Goal: Information Seeking & Learning: Learn about a topic

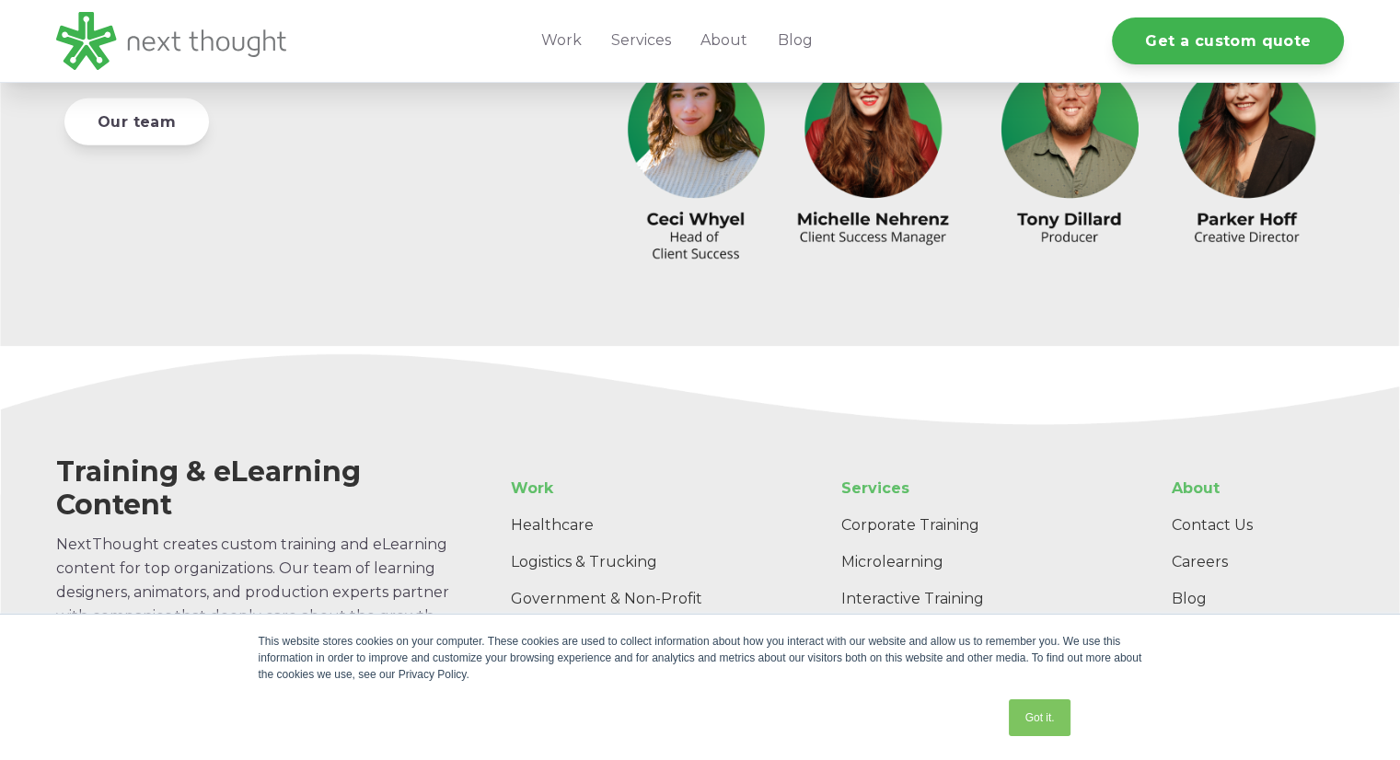
scroll to position [5338, 0]
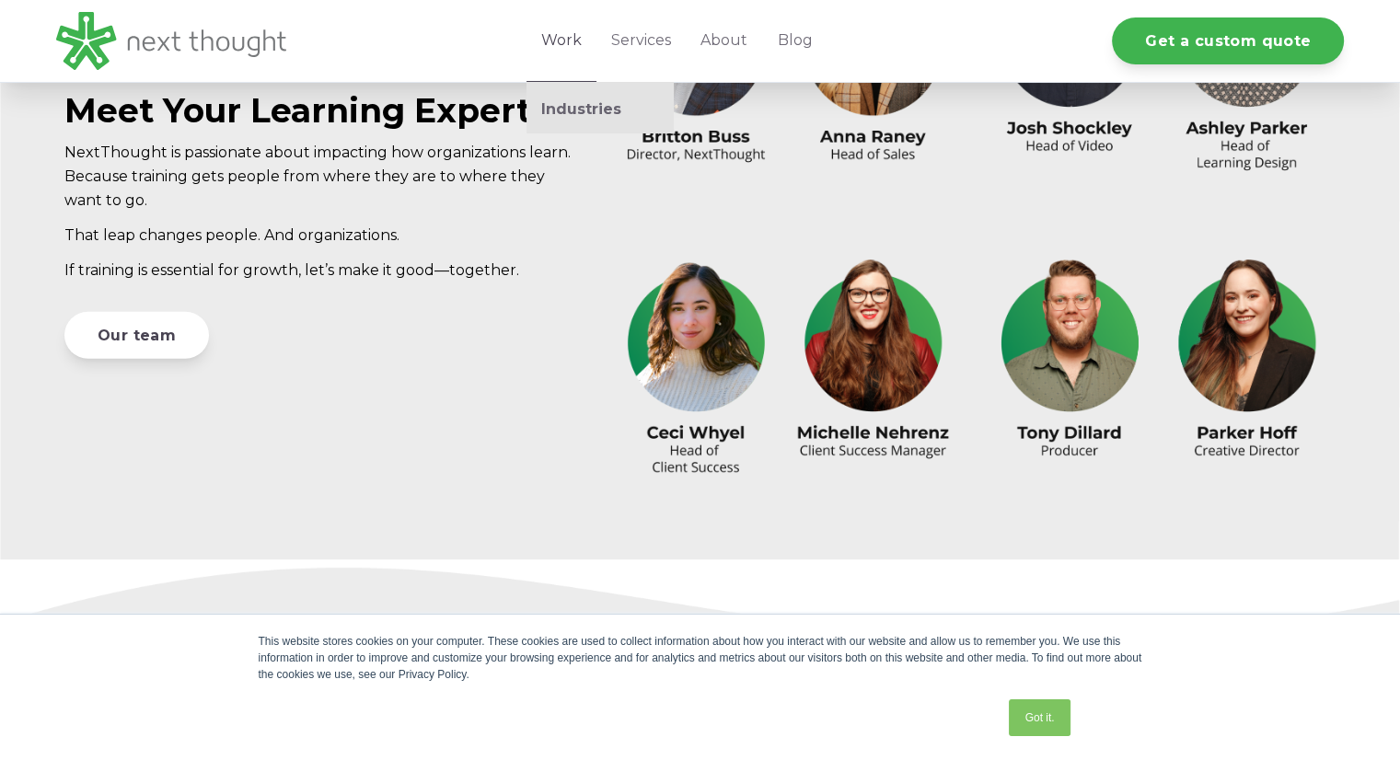
click at [576, 34] on link "Work" at bounding box center [561, 41] width 70 height 82
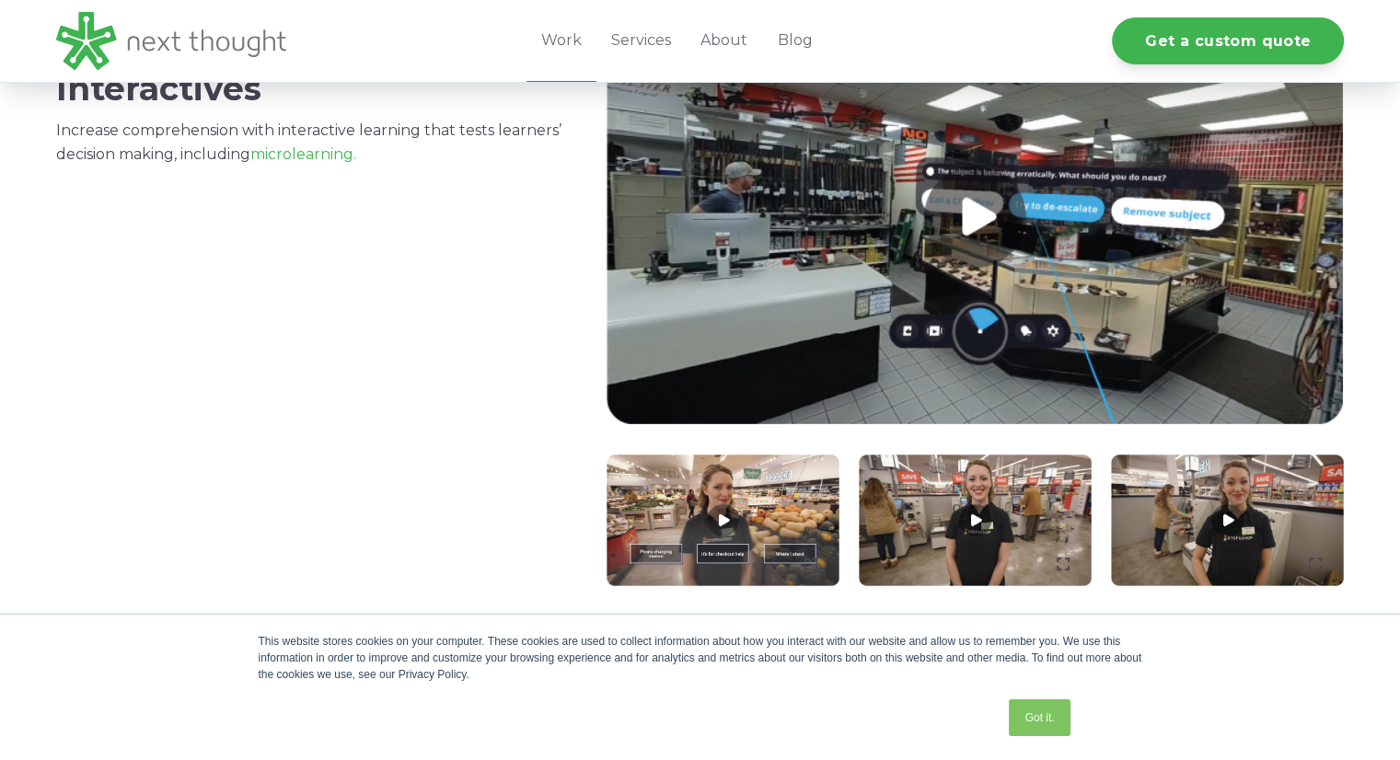
scroll to position [2117, 0]
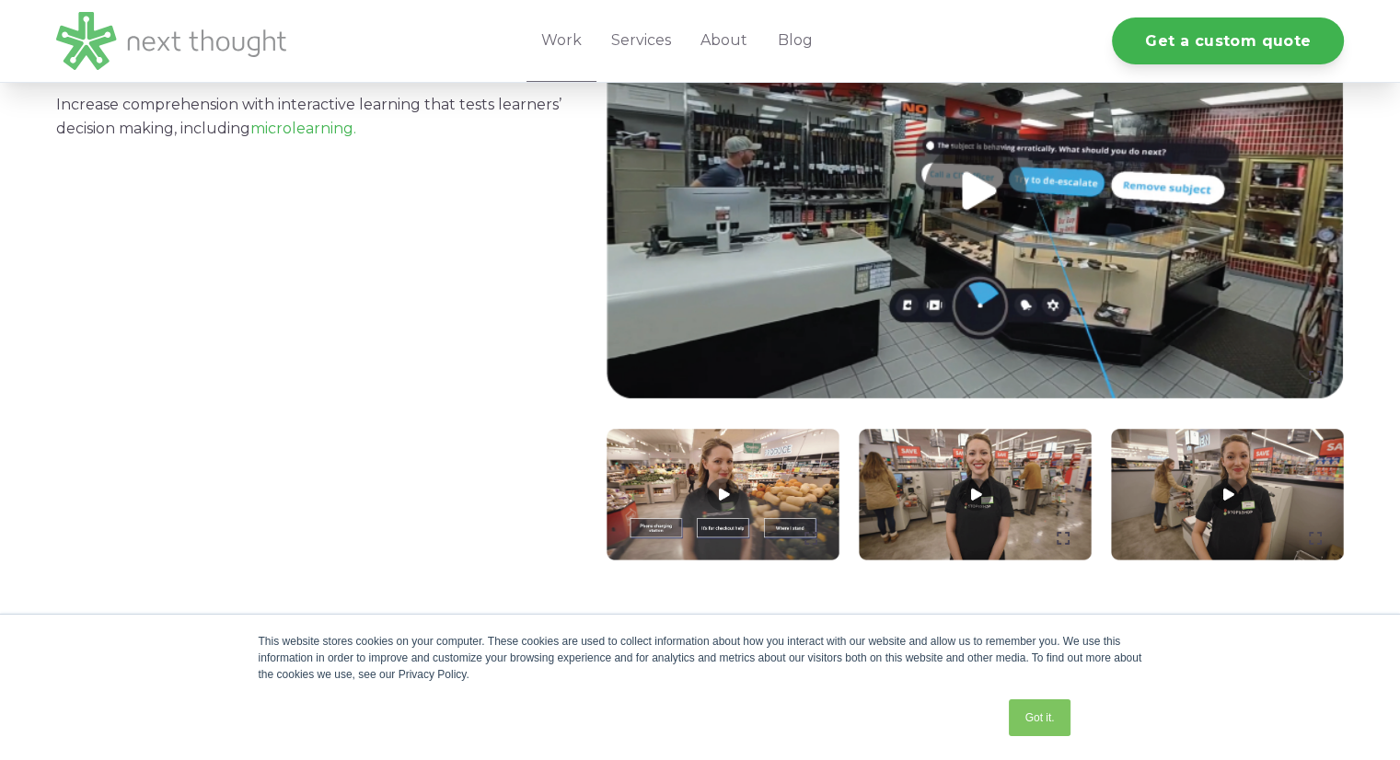
click at [203, 45] on img at bounding box center [171, 41] width 230 height 58
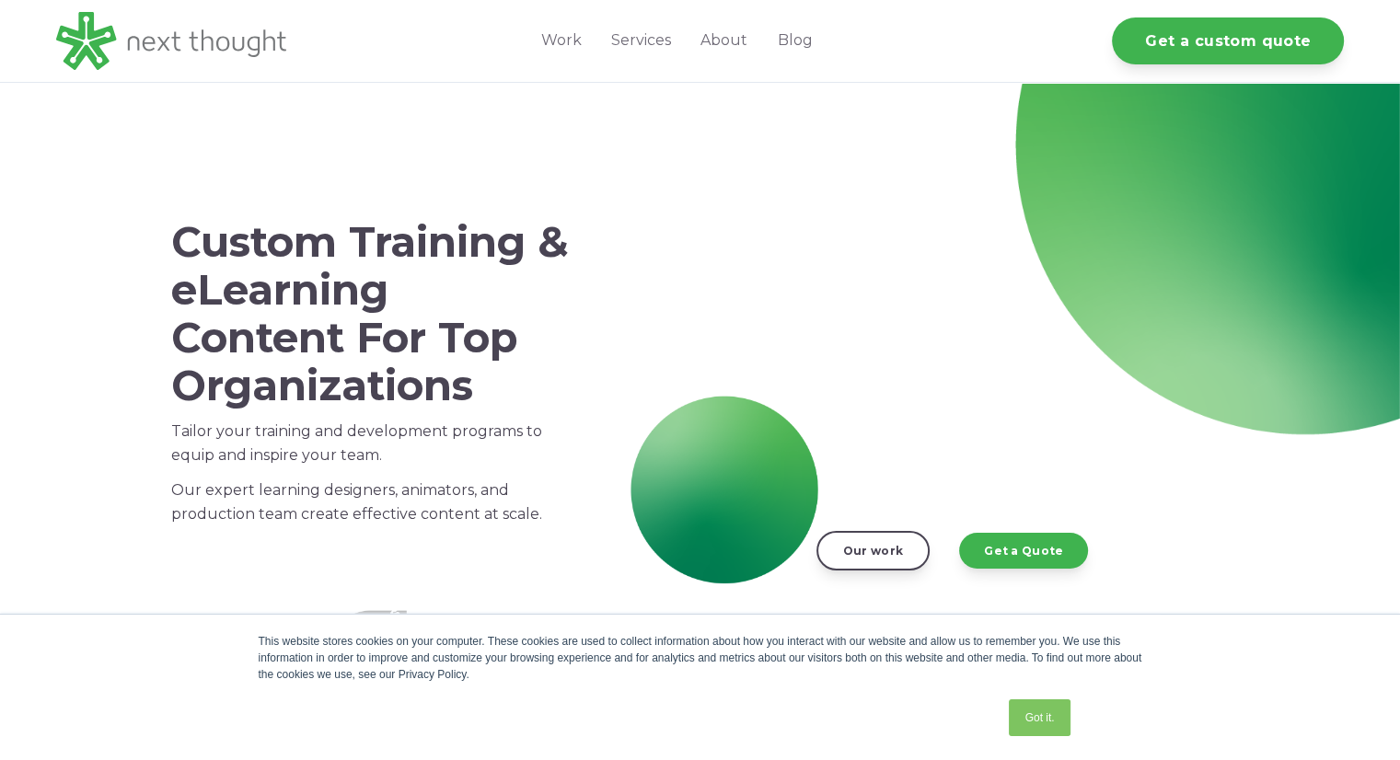
click at [755, 133] on div "Custom Training & eLearning Content For Top Organizations Tailor your training …" at bounding box center [700, 343] width 1400 height 520
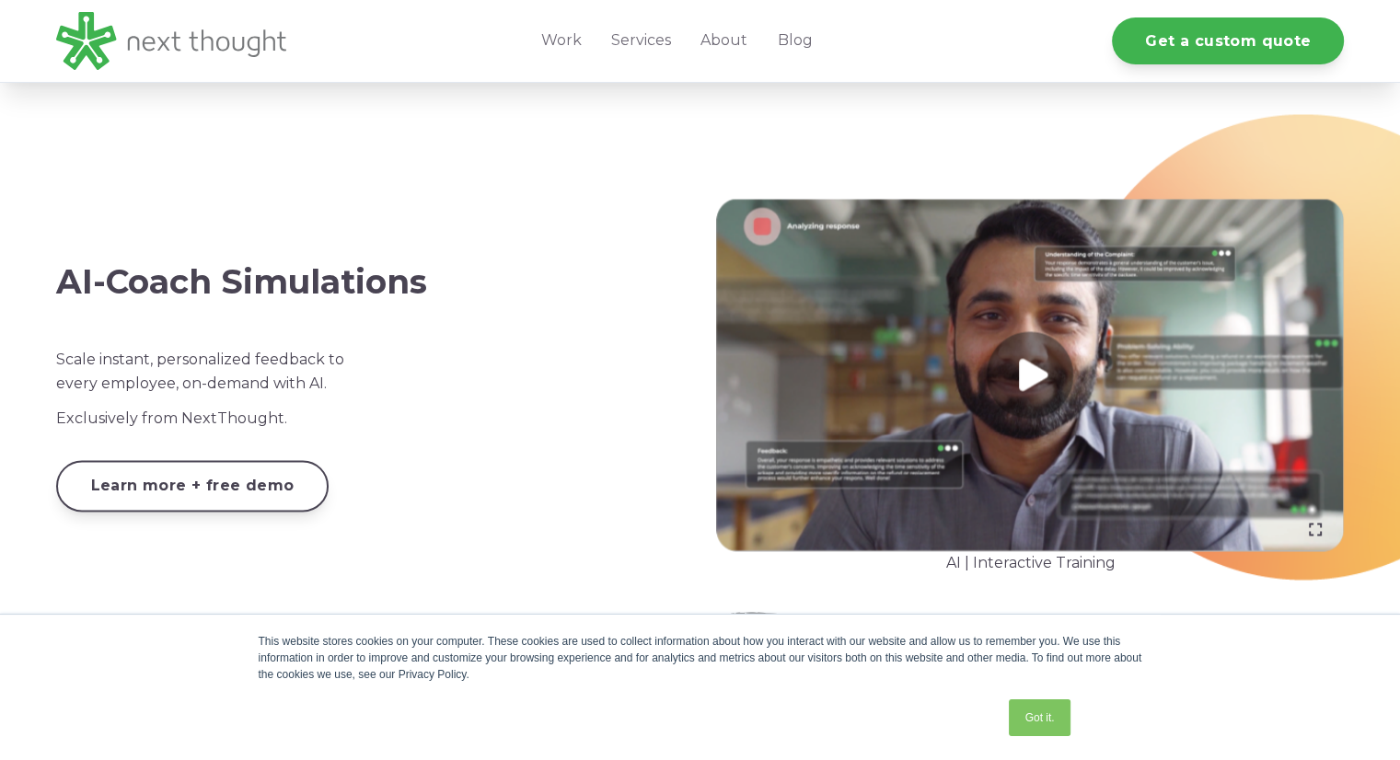
scroll to position [2914, 0]
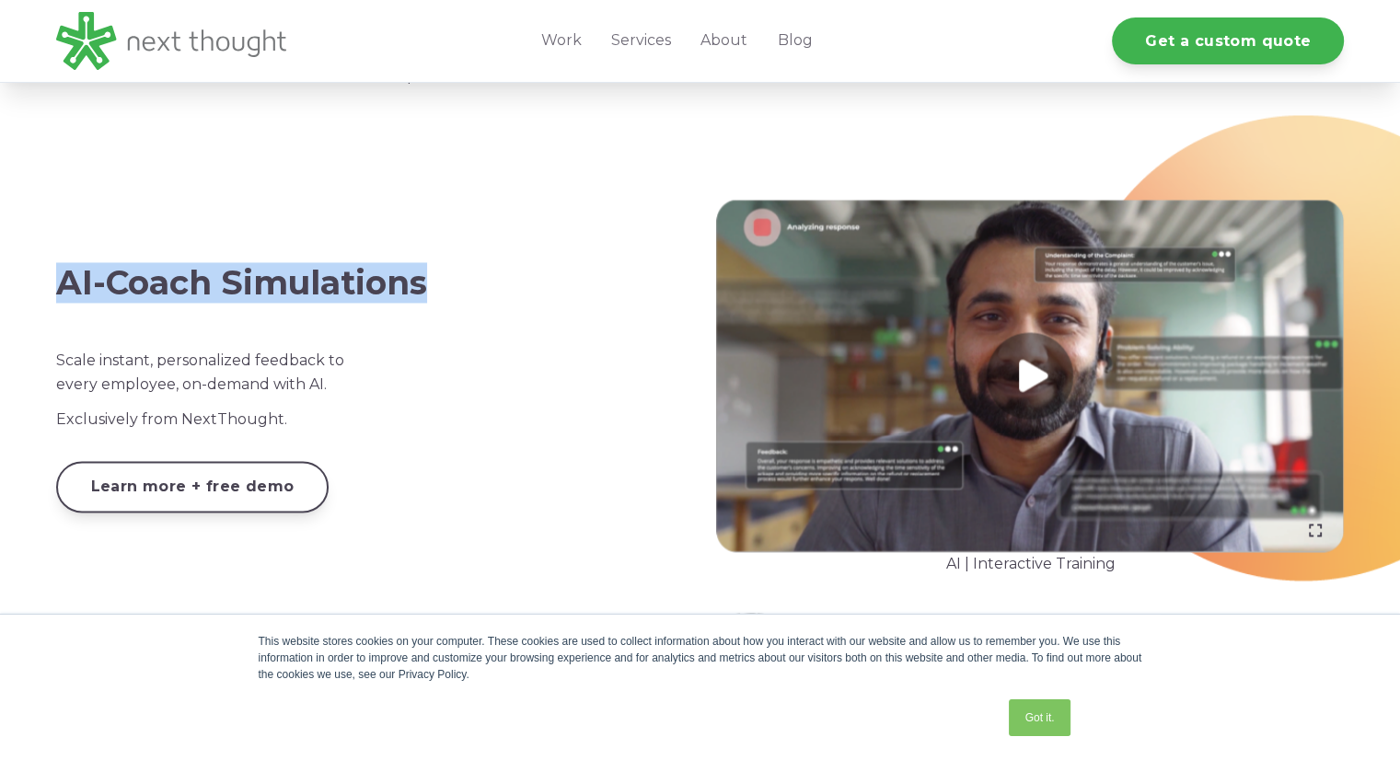
drag, startPoint x: 427, startPoint y: 287, endPoint x: 59, endPoint y: 272, distance: 368.4
click at [59, 272] on h3 "AI-Coach Simulations" at bounding box center [370, 283] width 628 height 40
copy h3 "AI-Coach Simulations"
